Goal: Information Seeking & Learning: Learn about a topic

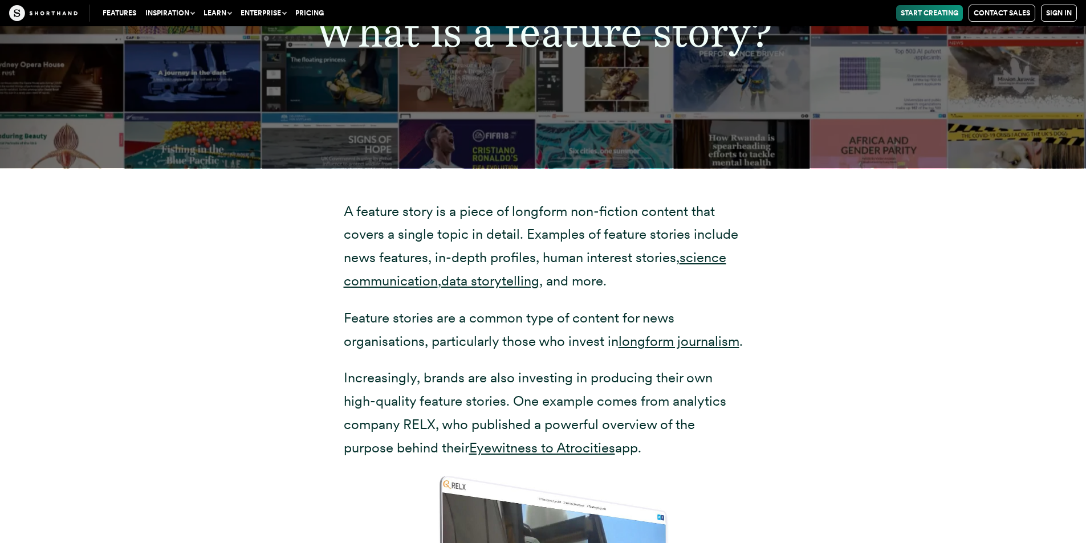
scroll to position [2279, 0]
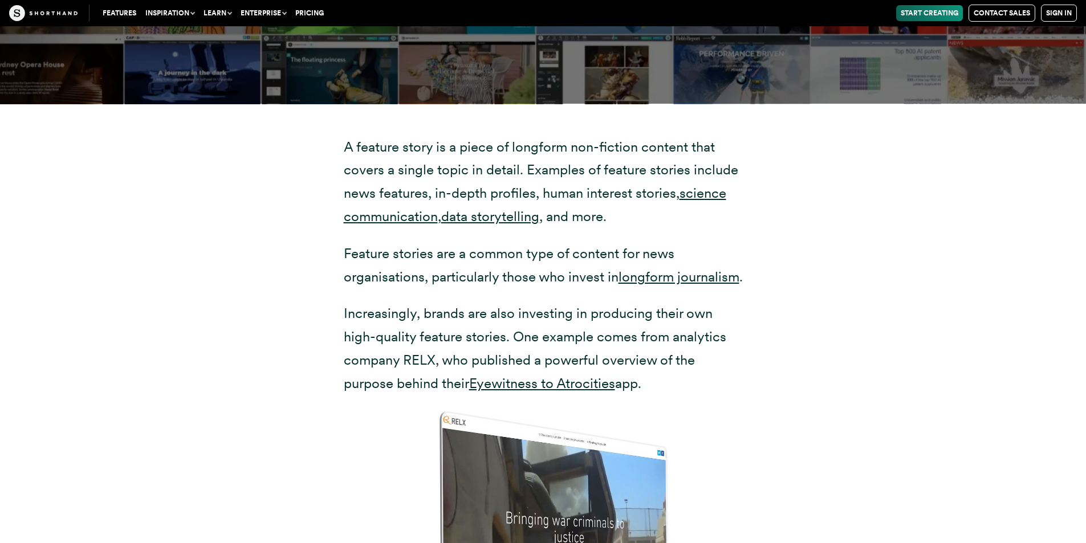
drag, startPoint x: 586, startPoint y: 240, endPoint x: 550, endPoint y: 292, distance: 63.4
click at [551, 293] on div "A feature story is a piece of longform non-fiction content that covers a single…" at bounding box center [543, 453] width 399 height 634
drag, startPoint x: 550, startPoint y: 292, endPoint x: 565, endPoint y: 289, distance: 15.8
click at [550, 289] on p "Feature stories are a common type of content for news organisations, particular…" at bounding box center [543, 265] width 399 height 47
click at [461, 267] on p "Feature stories are a common type of content for news organisations, particular…" at bounding box center [543, 265] width 399 height 47
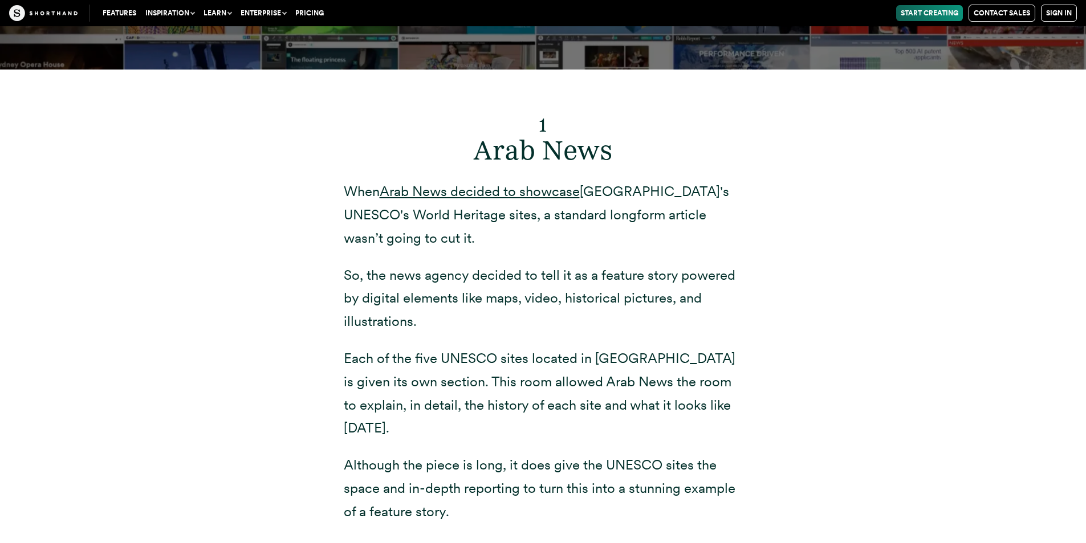
scroll to position [4445, 0]
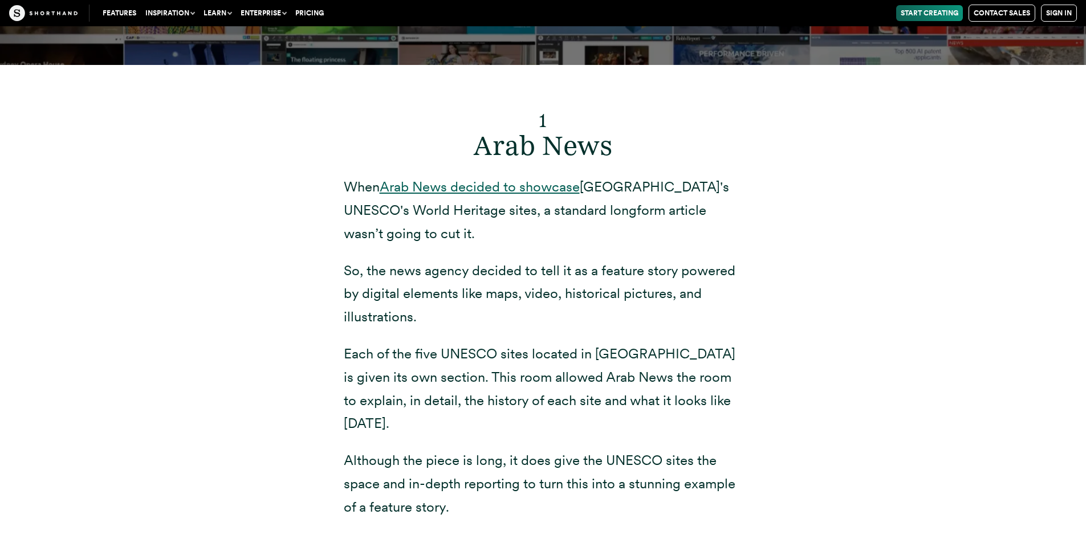
click at [499, 195] on link "Arab News decided to showcase" at bounding box center [480, 186] width 200 height 17
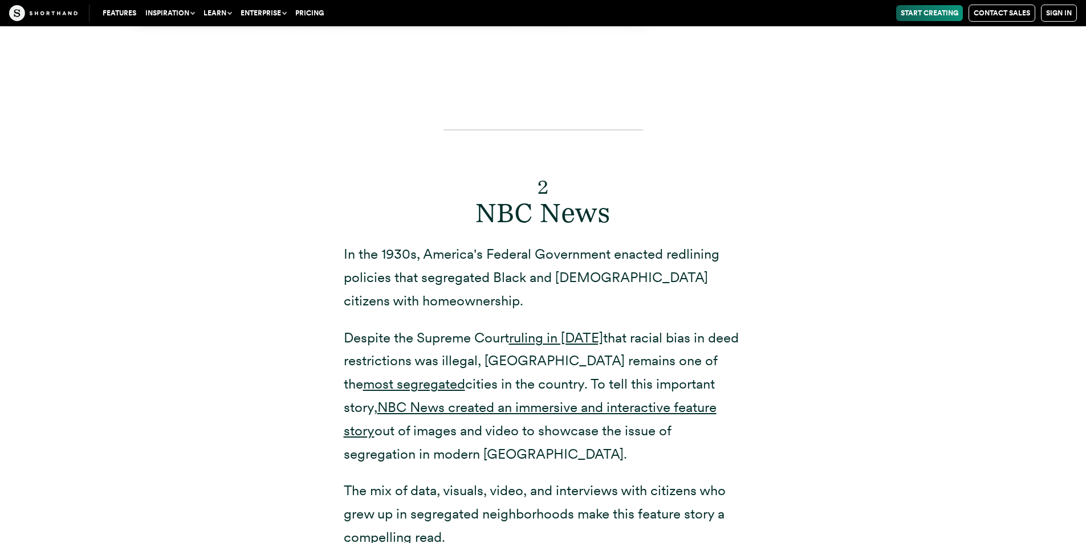
scroll to position [5528, 0]
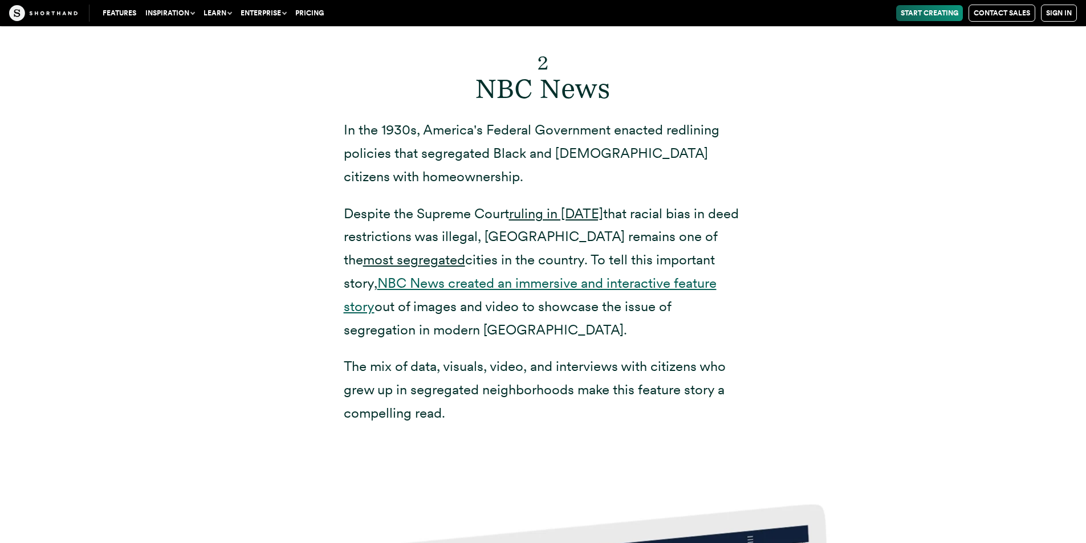
click at [716, 275] on link "NBC News created an immersive and interactive feature story" at bounding box center [530, 295] width 373 height 40
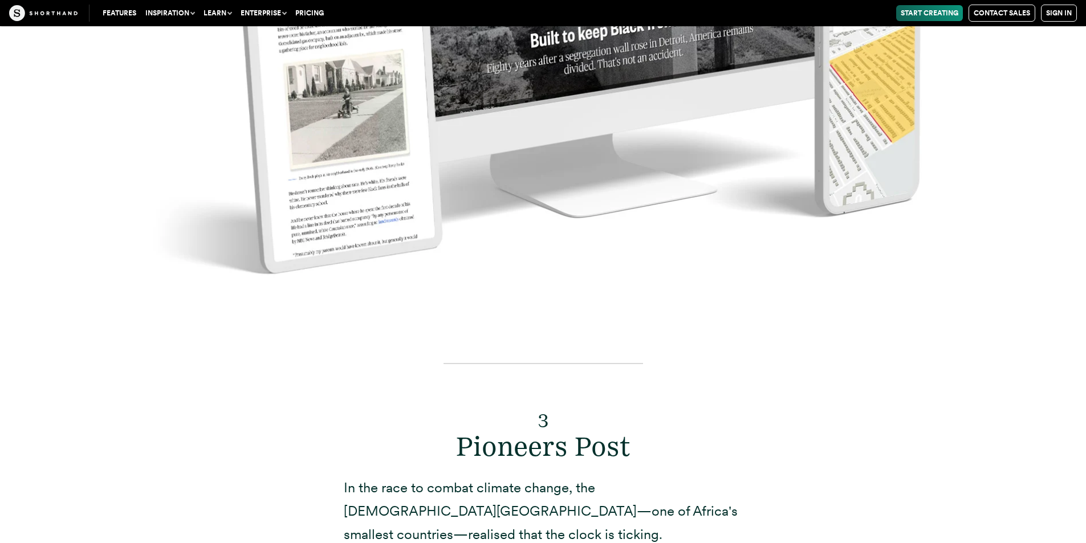
scroll to position [6496, 0]
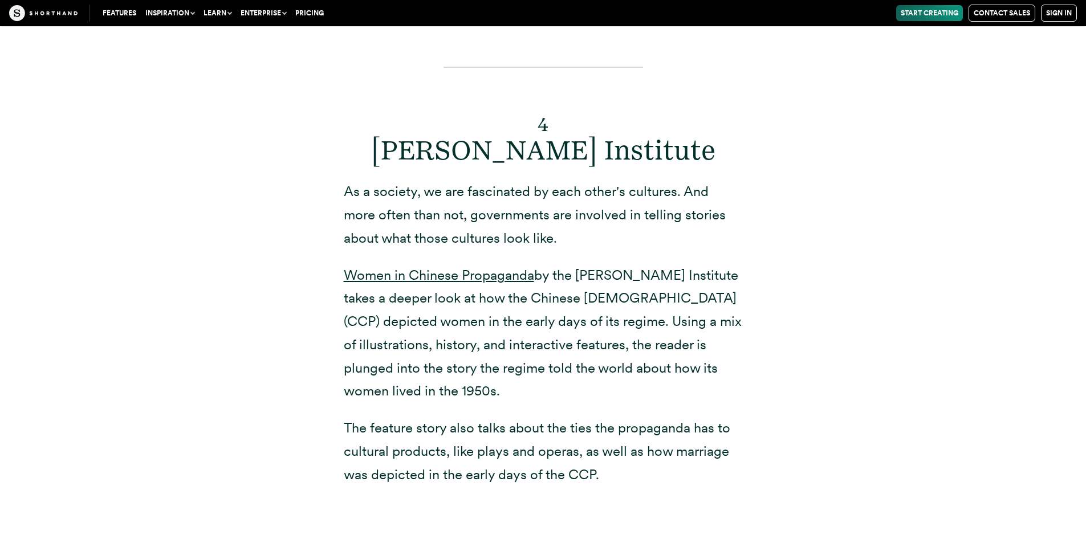
scroll to position [7636, 0]
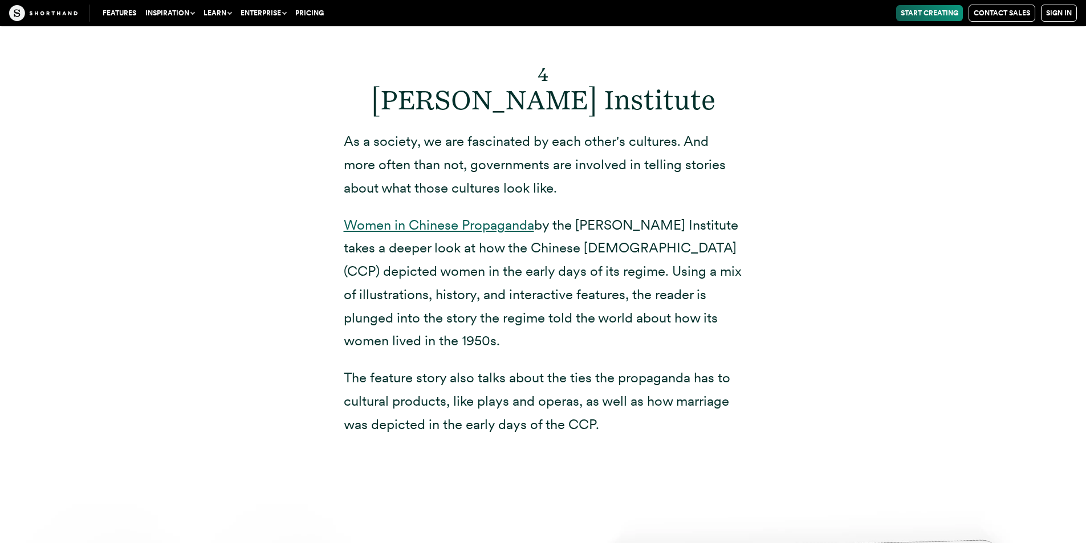
click at [474, 230] on link "Women in Chinese Propaganda" at bounding box center [439, 225] width 190 height 17
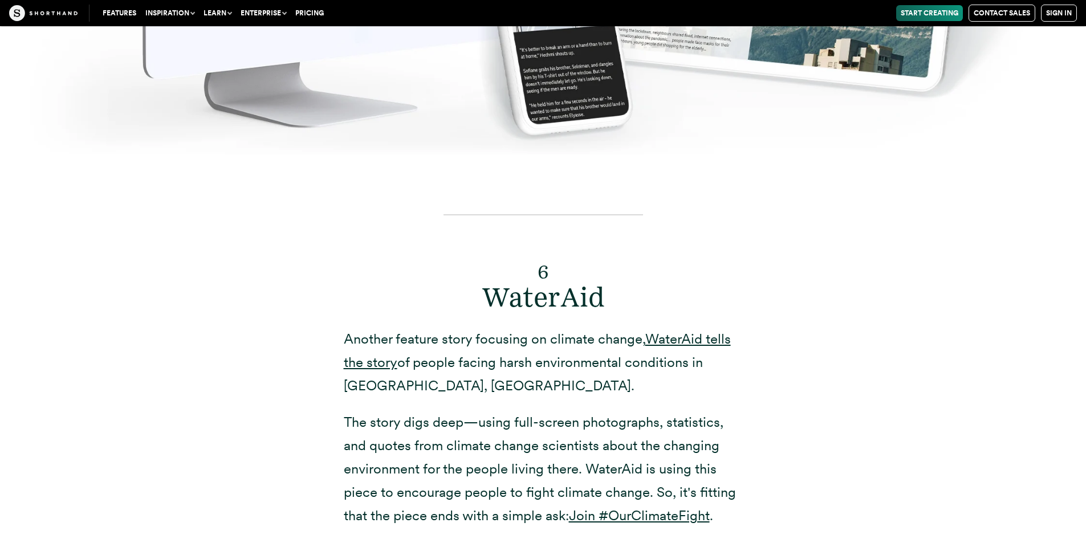
scroll to position [9972, 0]
